Goal: Information Seeking & Learning: Learn about a topic

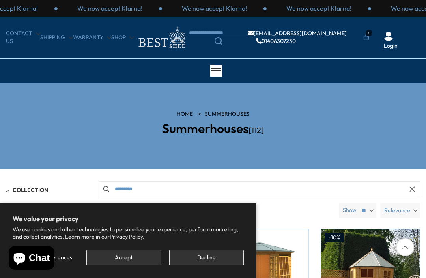
click at [132, 252] on button "Accept" at bounding box center [123, 257] width 75 height 15
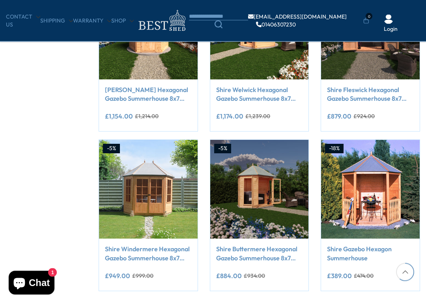
scroll to position [533, 0]
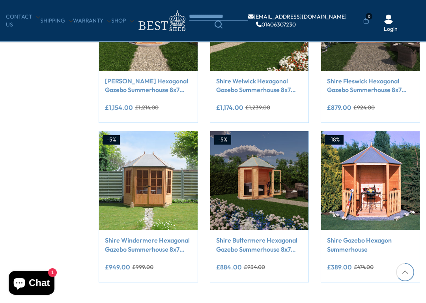
click at [273, 241] on link "Shire Buttermere Hexagonal Gazebo Summerhouse 8x7 Double doors 12mm Cladding" at bounding box center [259, 244] width 87 height 18
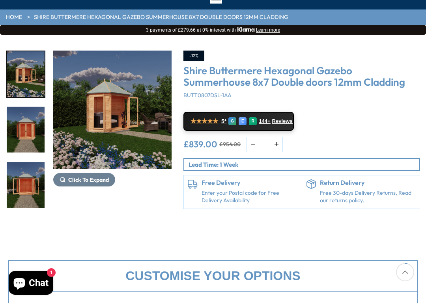
scroll to position [80, 0]
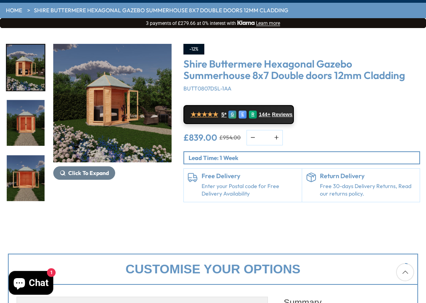
click at [108, 110] on img "1 / 9" at bounding box center [112, 103] width 118 height 118
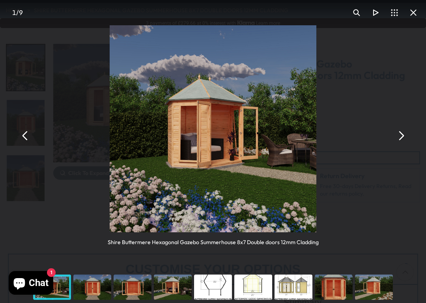
click at [401, 138] on button "You can close this modal content with the ESC key" at bounding box center [400, 135] width 19 height 19
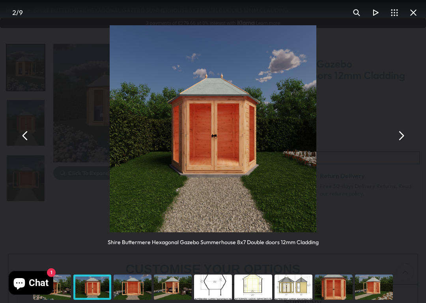
click at [403, 137] on button "You can close this modal content with the ESC key" at bounding box center [400, 135] width 19 height 19
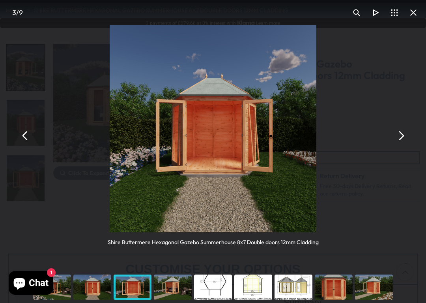
click at [404, 135] on button "You can close this modal content with the ESC key" at bounding box center [400, 135] width 19 height 19
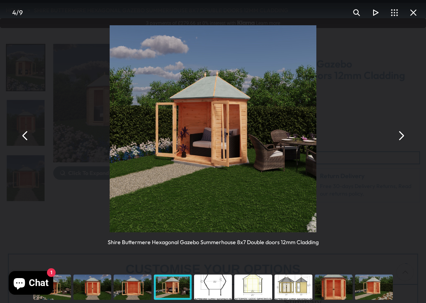
click at [403, 138] on button "You can close this modal content with the ESC key" at bounding box center [400, 135] width 19 height 19
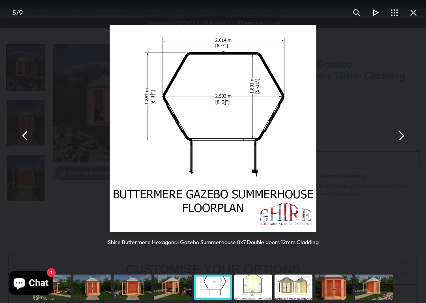
click at [401, 138] on button "You can close this modal content with the ESC key" at bounding box center [400, 135] width 19 height 19
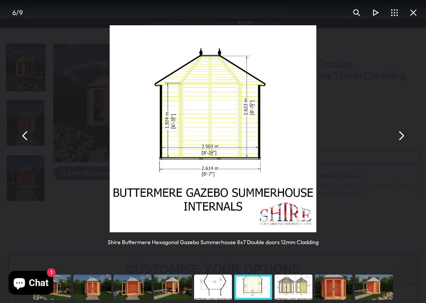
click at [406, 136] on button "You can close this modal content with the ESC key" at bounding box center [400, 135] width 19 height 19
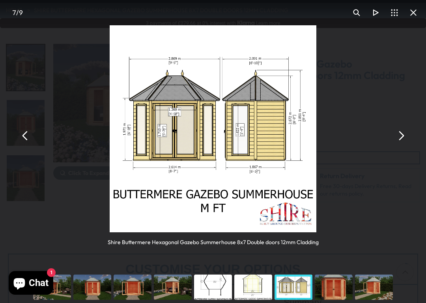
click at [403, 138] on button "You can close this modal content with the ESC key" at bounding box center [400, 135] width 19 height 19
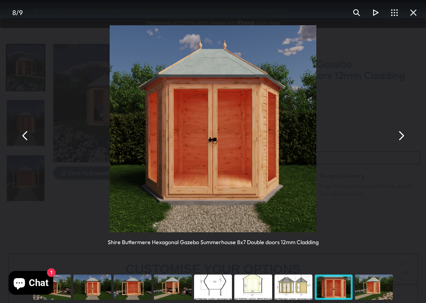
click at [403, 136] on button "You can close this modal content with the ESC key" at bounding box center [400, 135] width 19 height 19
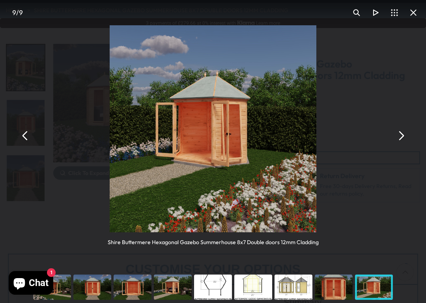
click at [404, 135] on button "You can close this modal content with the ESC key" at bounding box center [400, 135] width 19 height 19
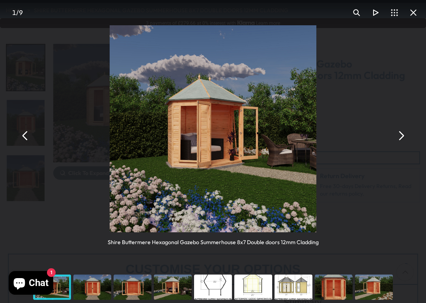
click at [402, 133] on button "You can close this modal content with the ESC key" at bounding box center [400, 135] width 19 height 19
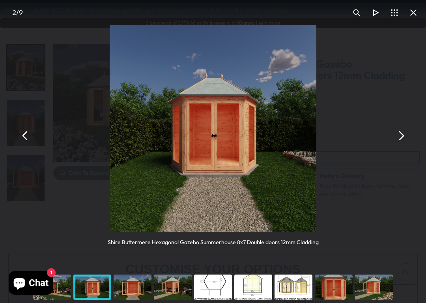
click at [411, 13] on button "You can close this modal content with the ESC key" at bounding box center [413, 12] width 19 height 19
